Goal: Task Accomplishment & Management: Complete application form

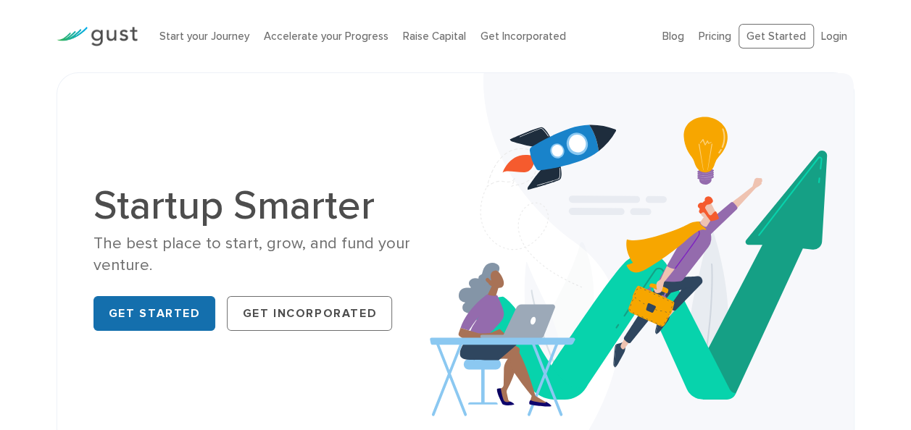
drag, startPoint x: 0, startPoint y: 0, endPoint x: 180, endPoint y: 302, distance: 351.5
click at [180, 302] on link "Get Started" at bounding box center [154, 313] width 122 height 35
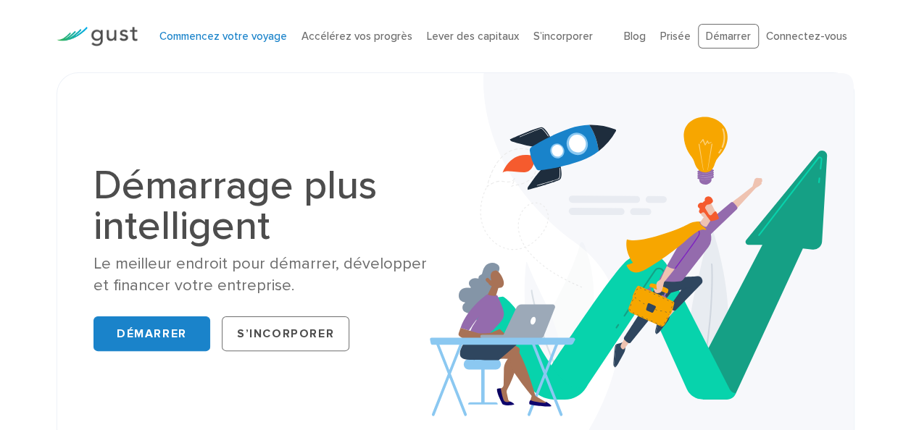
click at [248, 35] on link "Commencez votre voyage" at bounding box center [223, 36] width 128 height 13
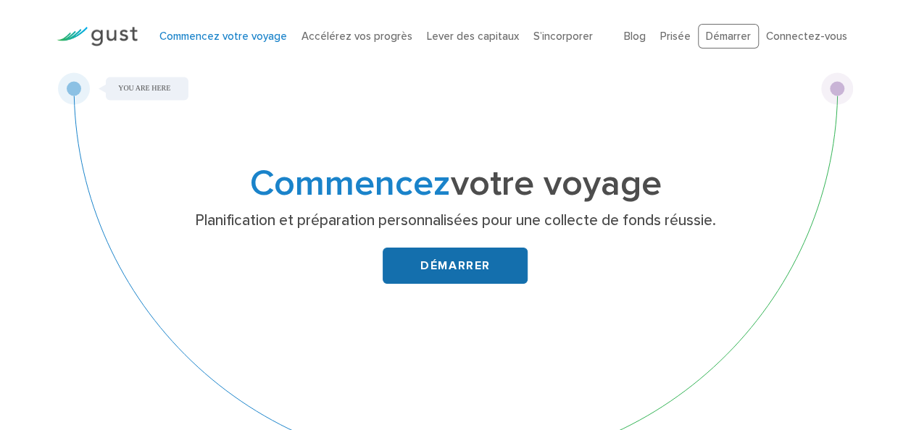
click at [481, 259] on link "DÉMARRER" at bounding box center [455, 266] width 145 height 36
click at [443, 258] on link "DÉMARRER" at bounding box center [455, 266] width 145 height 36
